Goal: Task Accomplishment & Management: Use online tool/utility

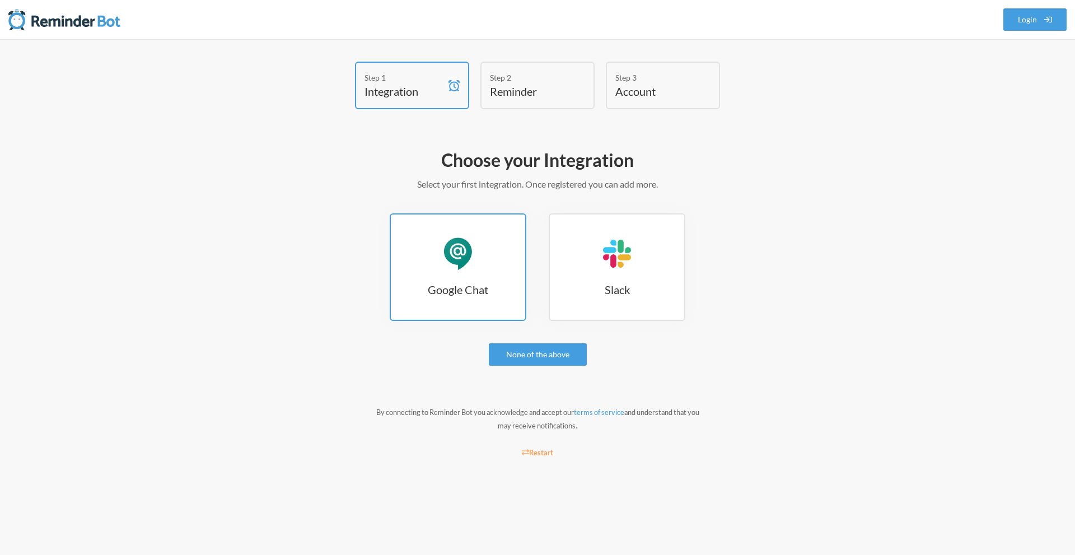
click at [475, 279] on link "Google Chat Google Chat" at bounding box center [458, 266] width 137 height 107
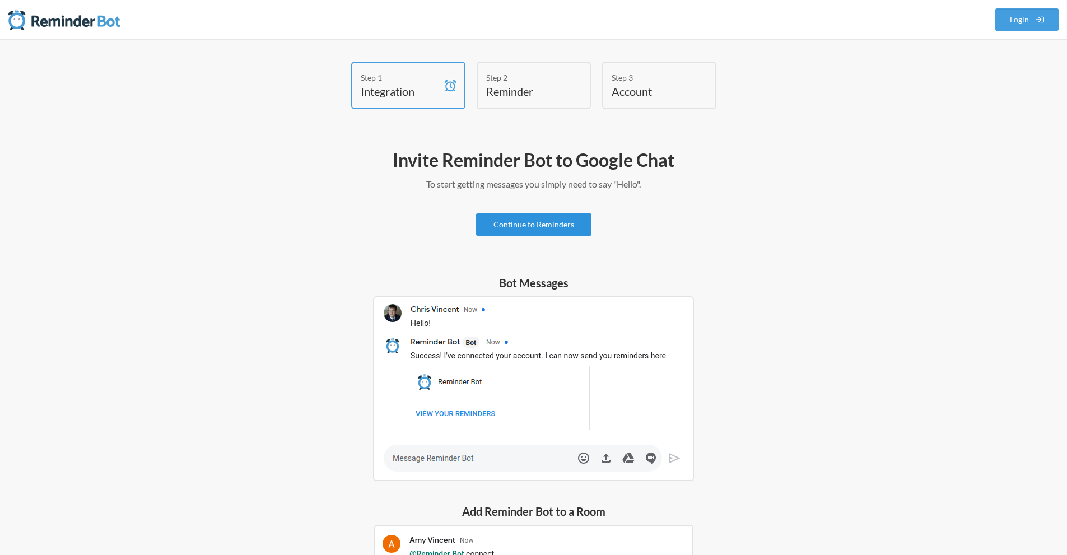
click at [525, 229] on link "Continue to Reminders" at bounding box center [533, 224] width 115 height 22
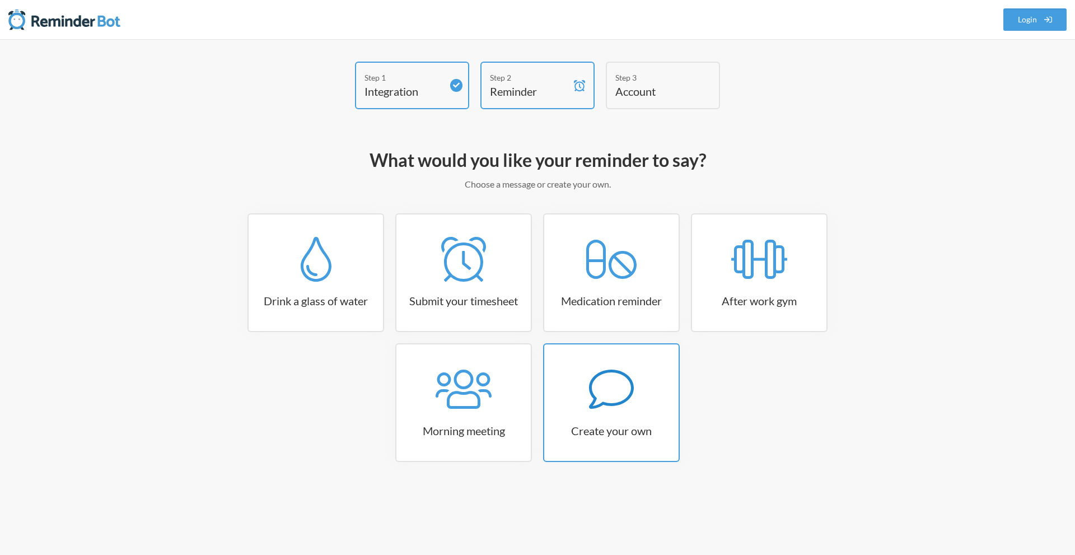
click at [587, 427] on h3 "Create your own" at bounding box center [611, 431] width 134 height 16
select select "08:30:00"
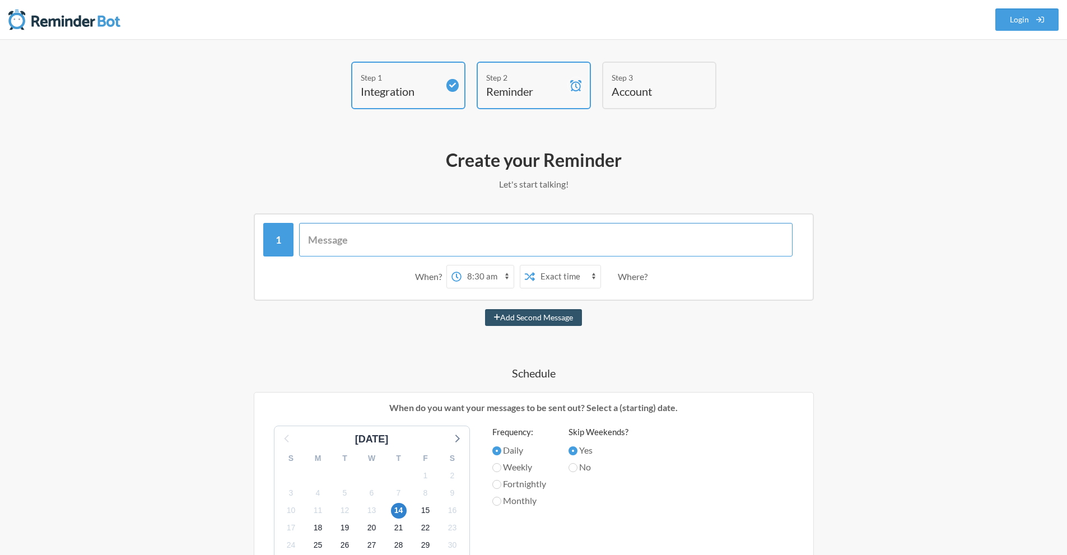
click at [408, 249] on input "text" at bounding box center [545, 240] width 493 height 34
